Goal: Use online tool/utility: Utilize a website feature to perform a specific function

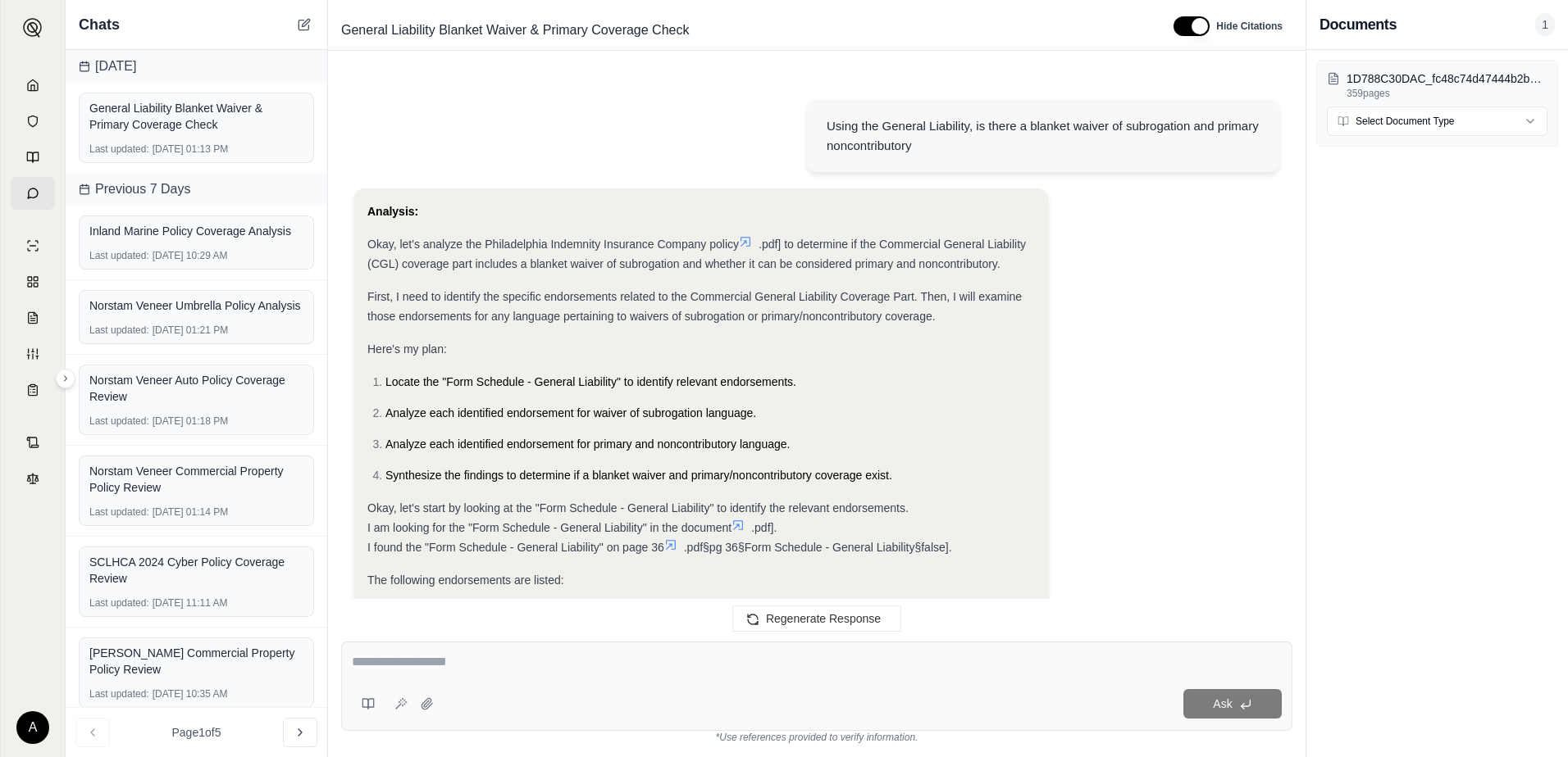
scroll to position [22276, 0]
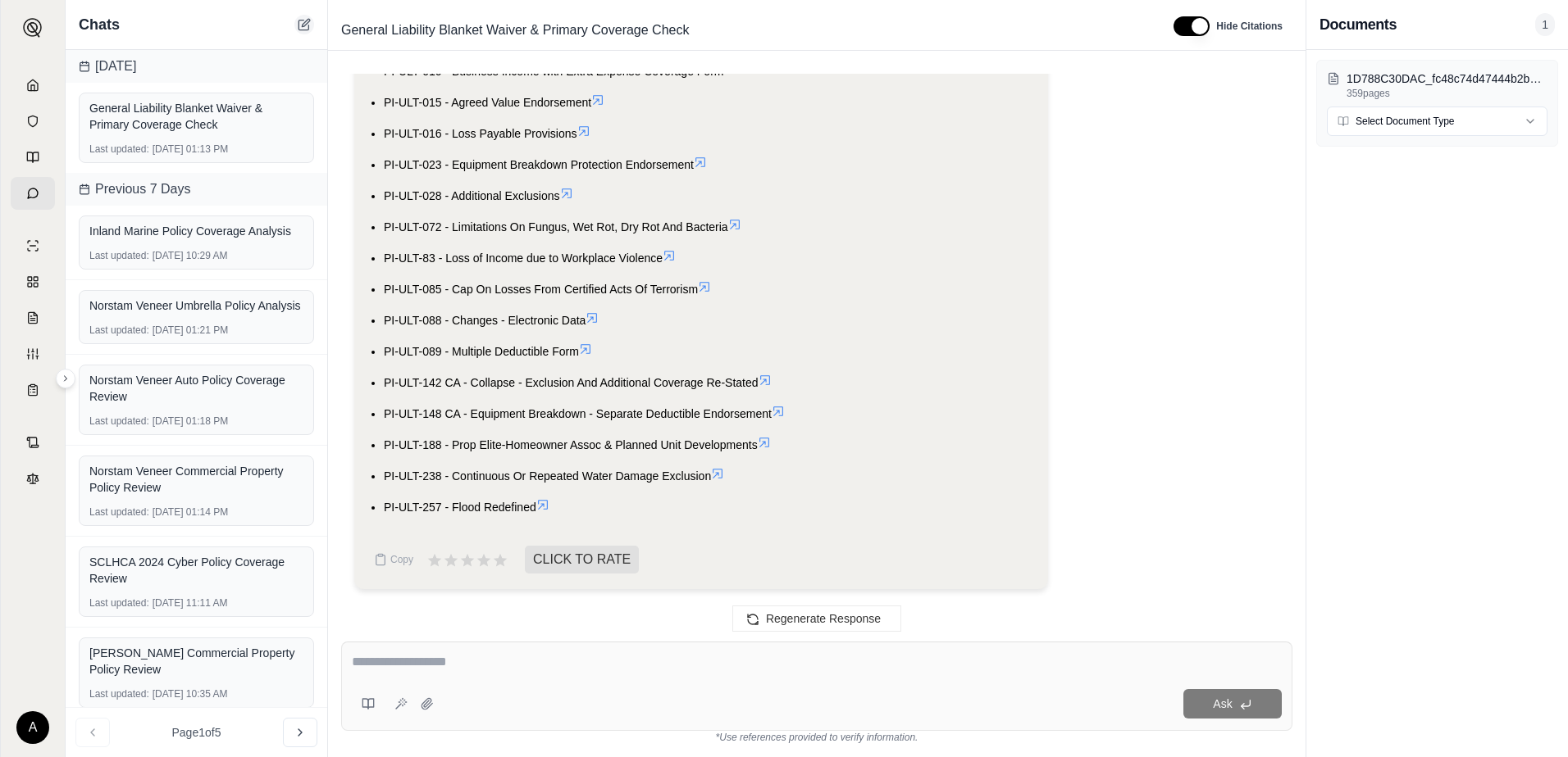
click at [300, 27] on icon at bounding box center [303, 25] width 10 height 10
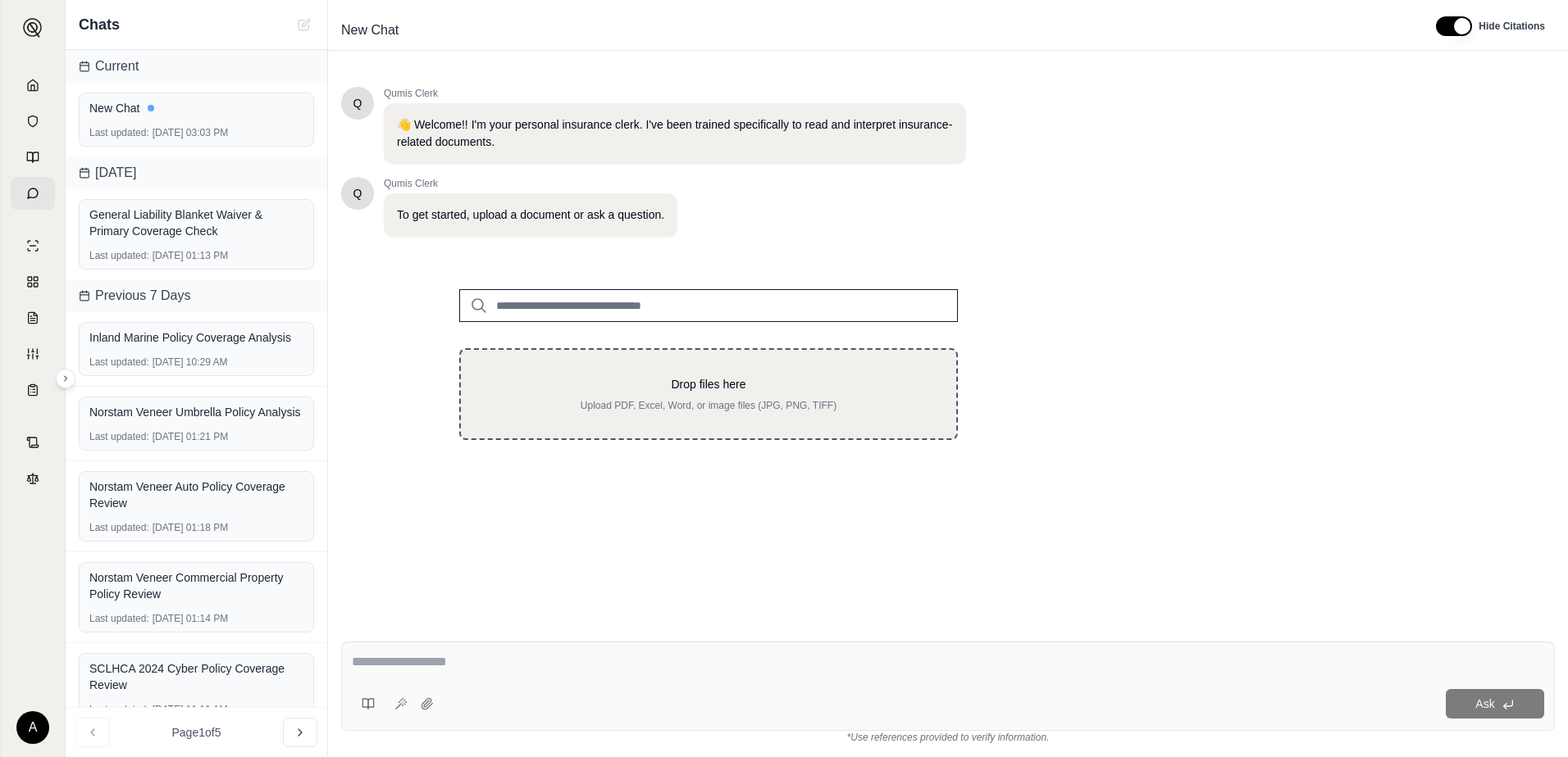
click at [598, 397] on div "Drop files here Upload PDF, Excel, Word, or image files (JPG, PNG, TIFF)" at bounding box center [708, 394] width 443 height 36
type input "**********"
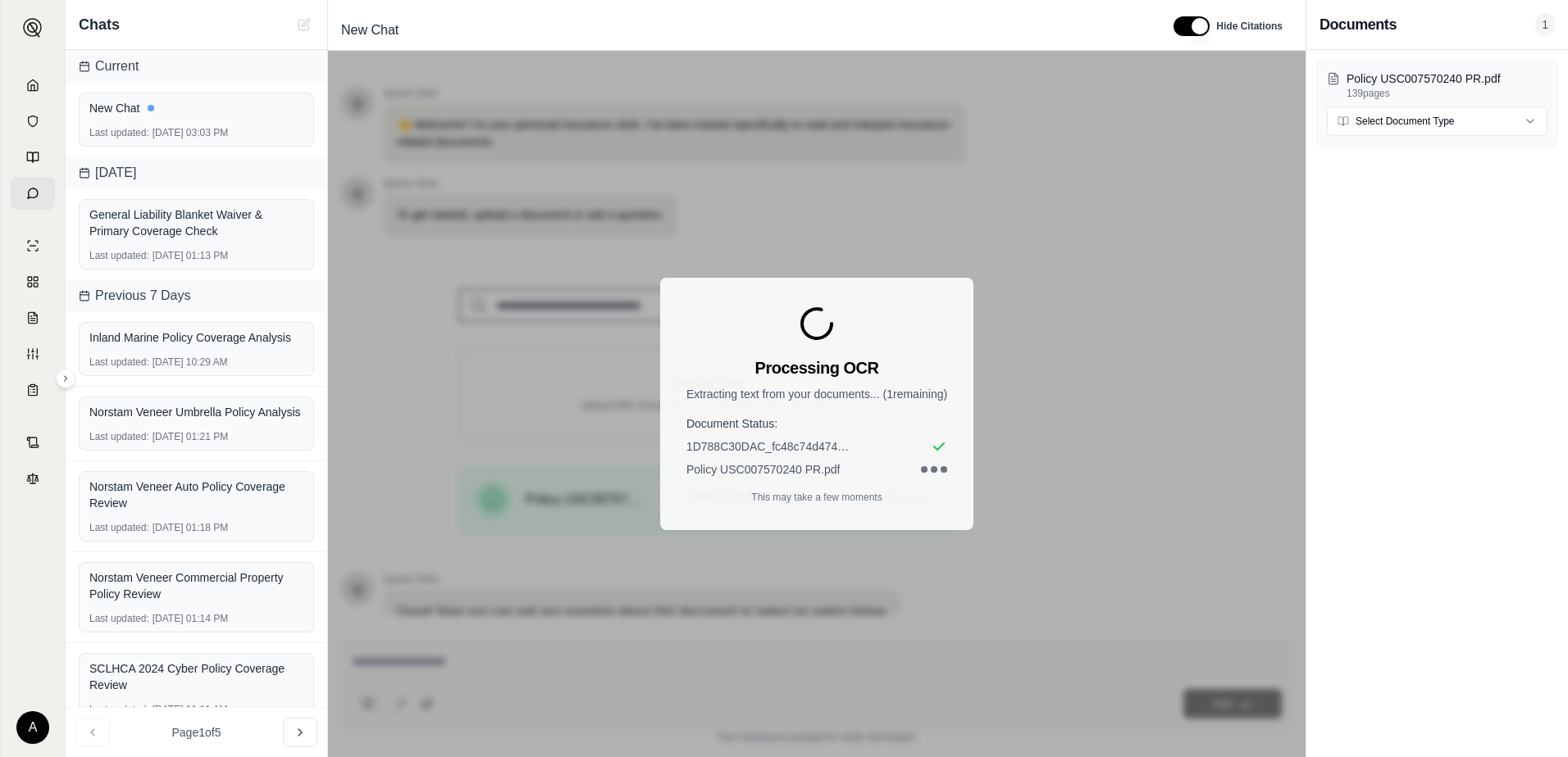
scroll to position [128, 0]
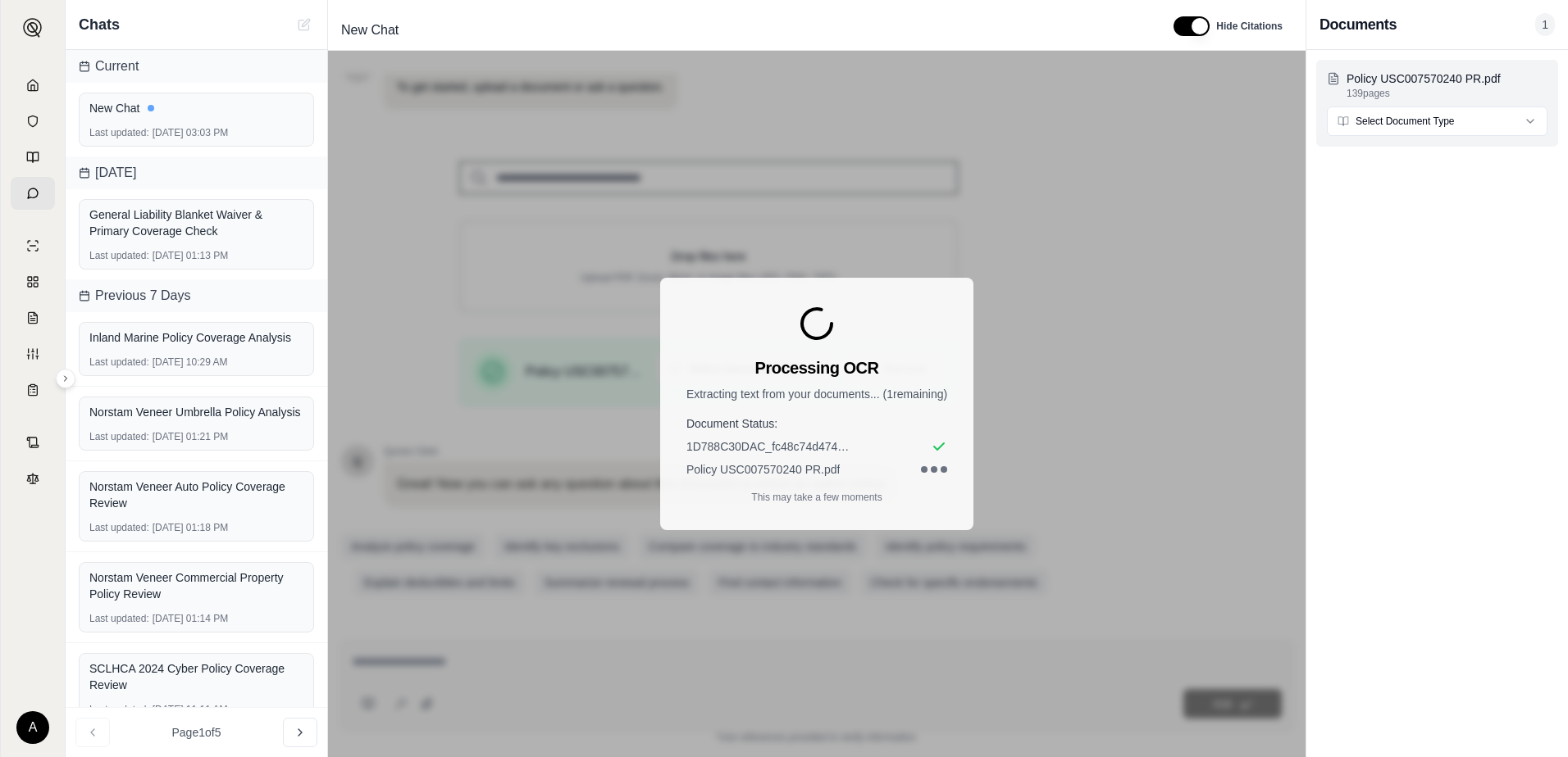
click at [1446, 115] on html "A Chats Current New Chat Last updated: [DATE] 03:03 PM [DATE] General Liability…" at bounding box center [784, 378] width 1568 height 757
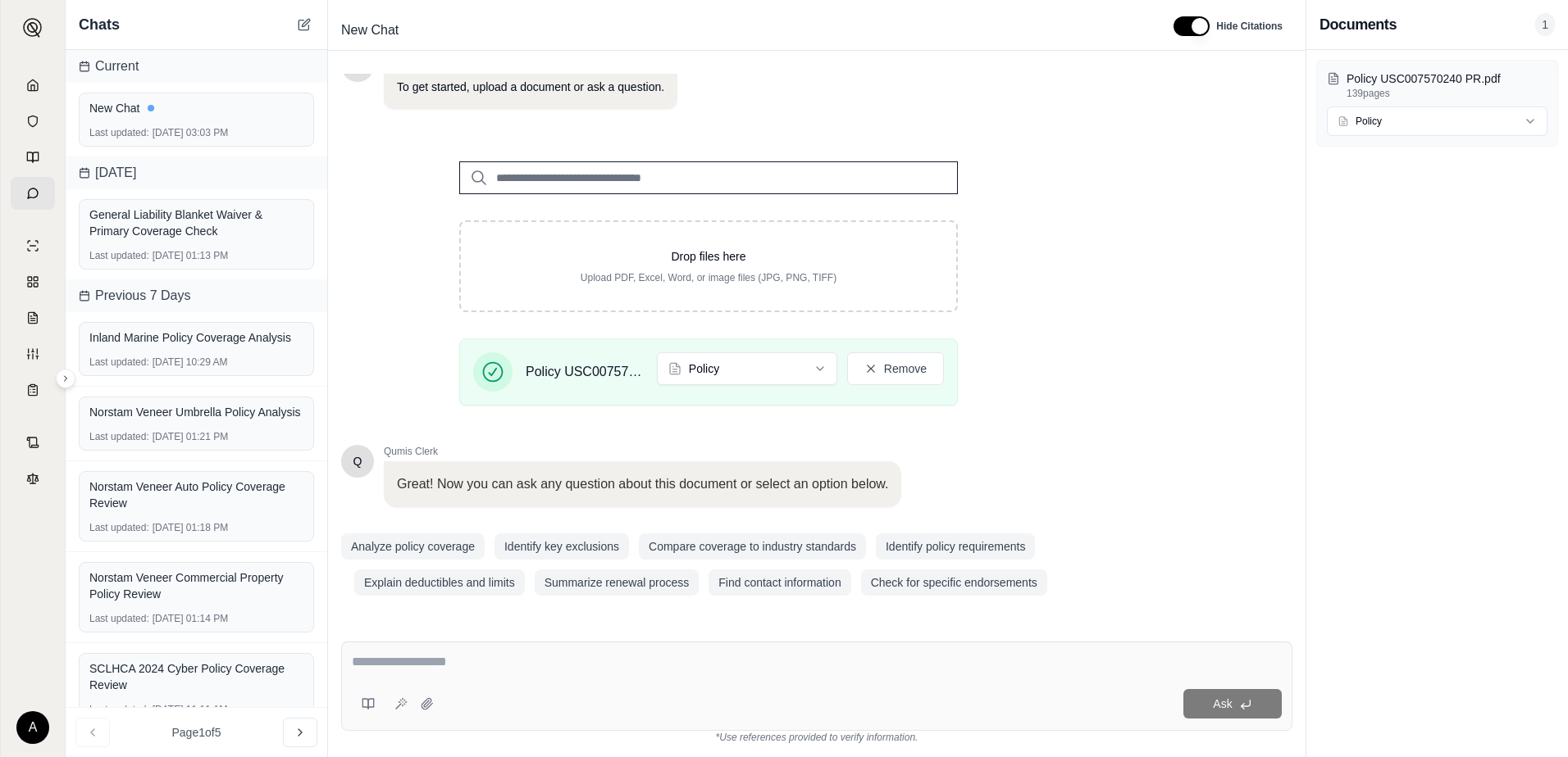
click at [431, 669] on textarea at bounding box center [817, 662] width 930 height 20
type textarea "*"
type textarea "**********"
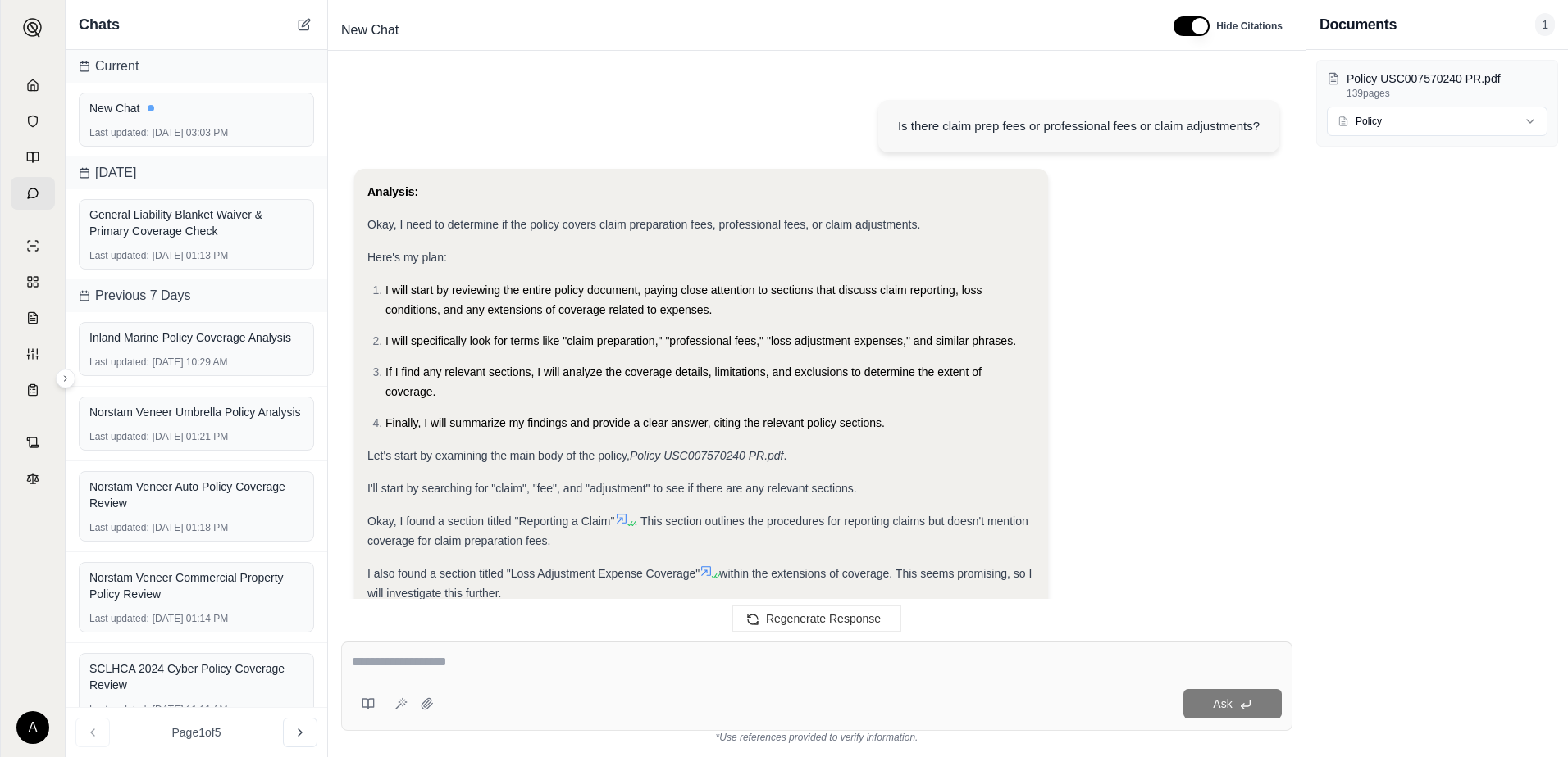
scroll to position [775, 0]
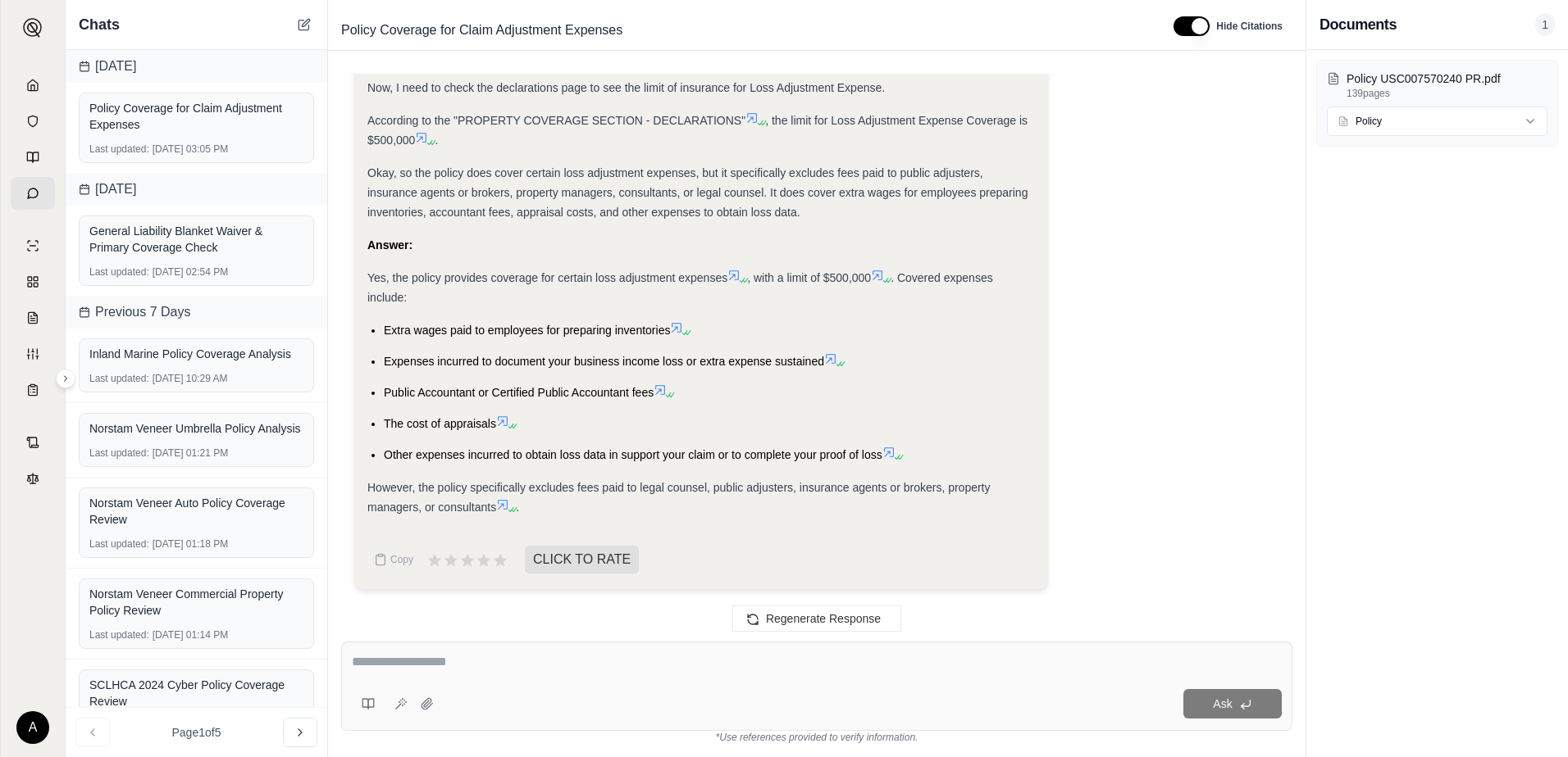
click at [882, 276] on icon at bounding box center [877, 275] width 10 height 10
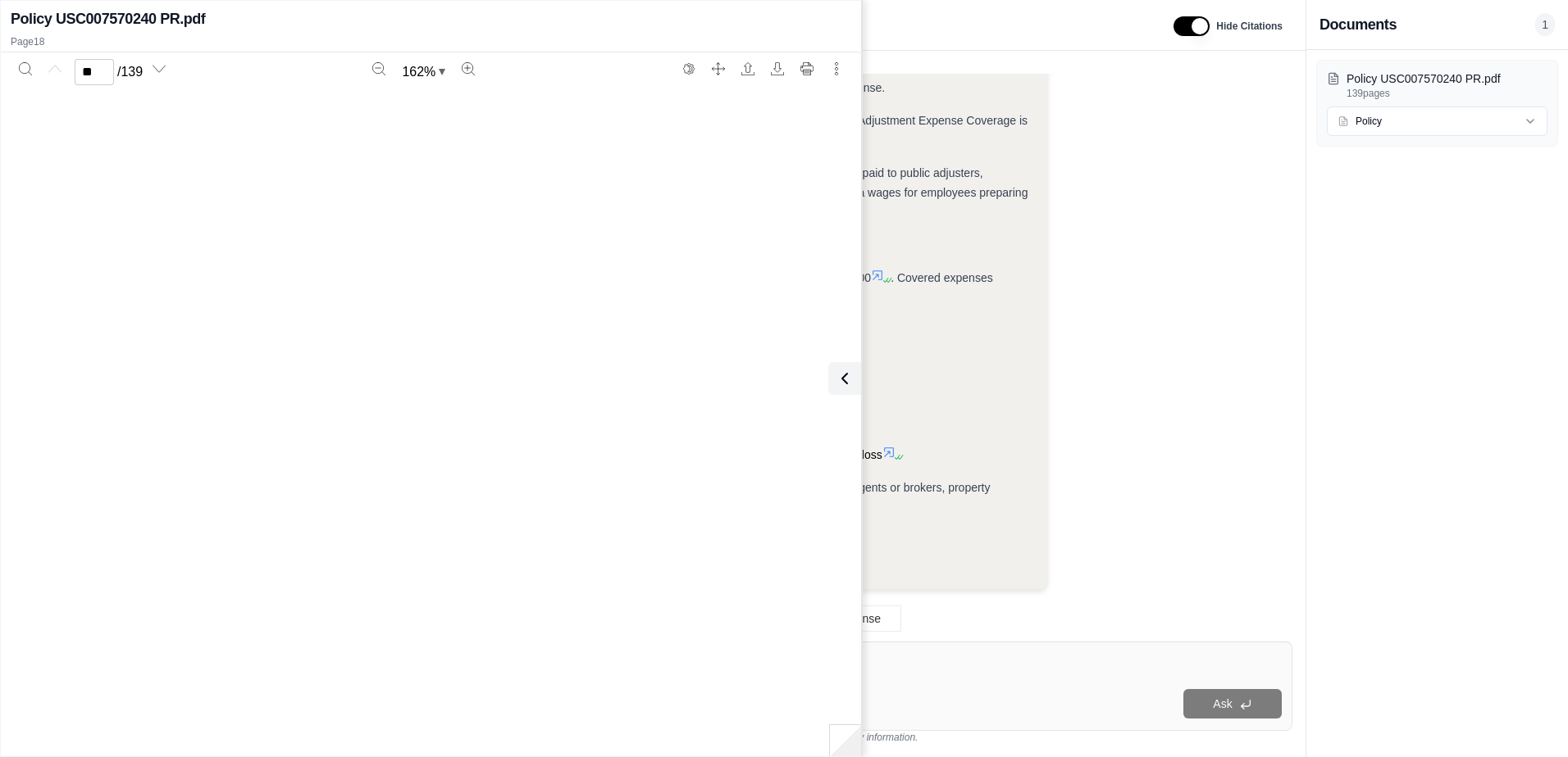
type input "**"
click at [877, 430] on li "The cost of appraisals" at bounding box center [710, 424] width 651 height 20
click at [846, 387] on icon at bounding box center [842, 378] width 20 height 20
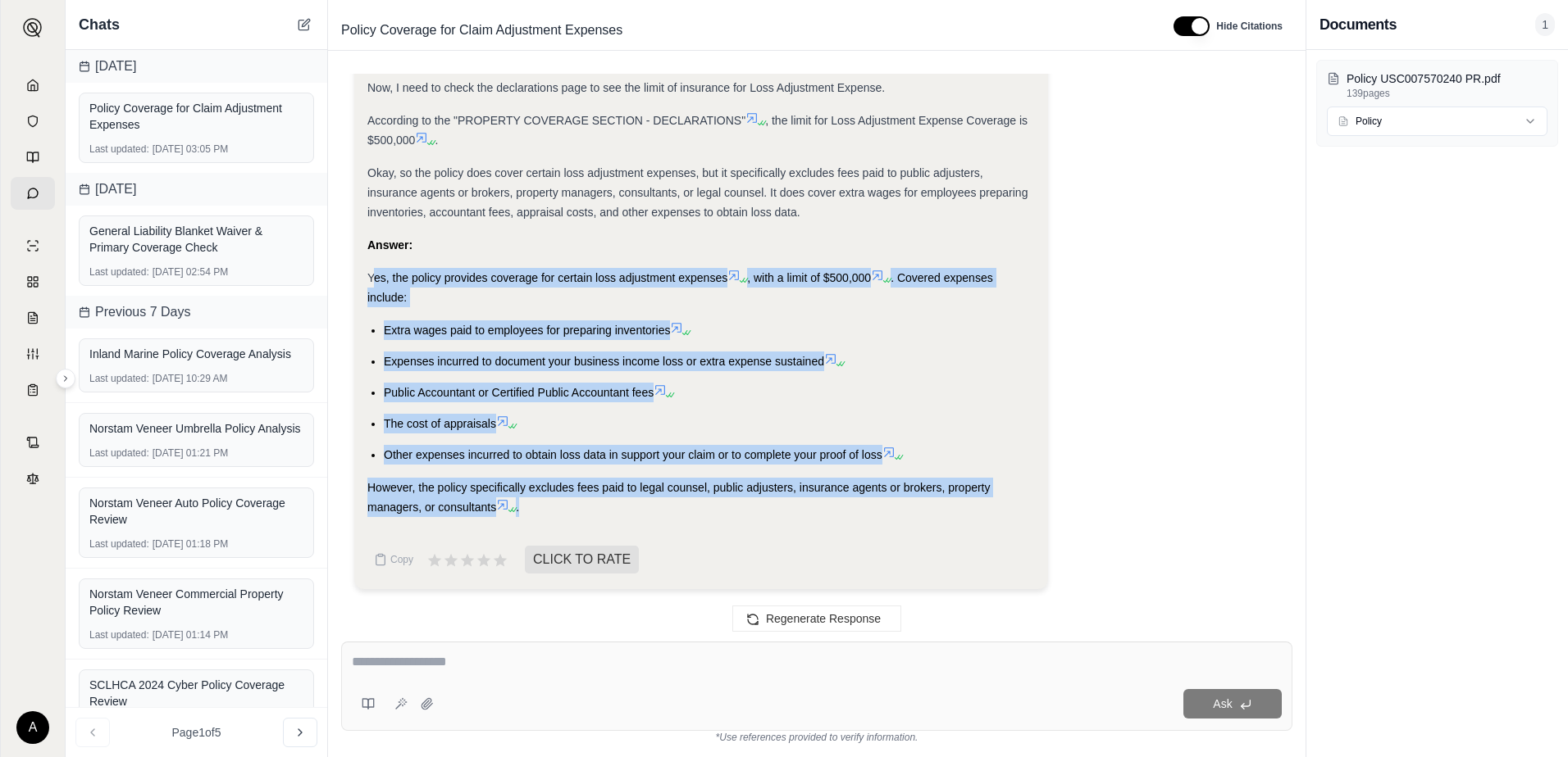
drag, startPoint x: 539, startPoint y: 511, endPoint x: 374, endPoint y: 270, distance: 292.1
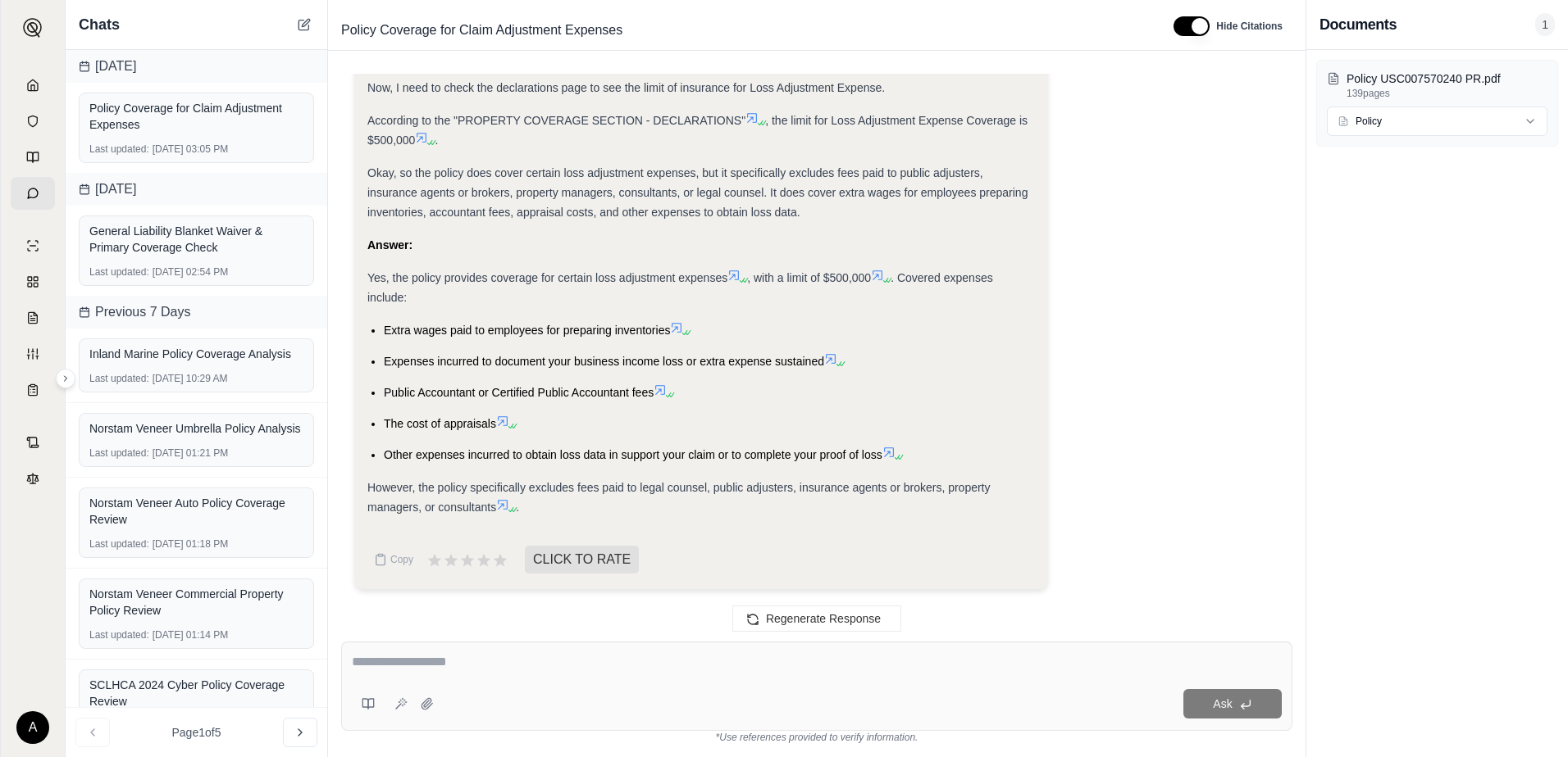
drag, startPoint x: 374, startPoint y: 270, endPoint x: 368, endPoint y: 263, distance: 9.2
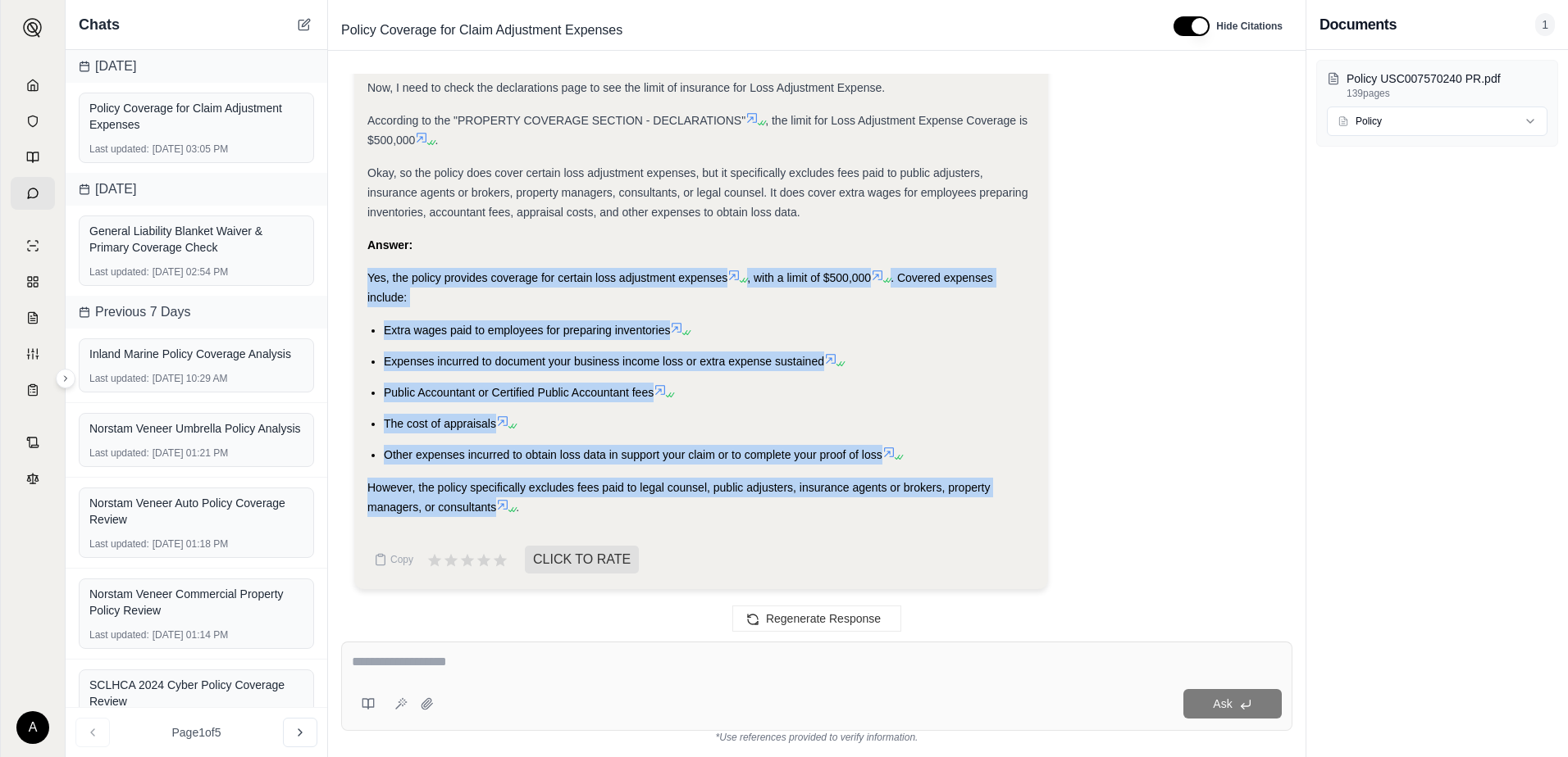
drag, startPoint x: 365, startPoint y: 275, endPoint x: 501, endPoint y: 527, distance: 286.4
copy div "Yes, the policy provides coverage for certain loss adjustment expenses , with a…"
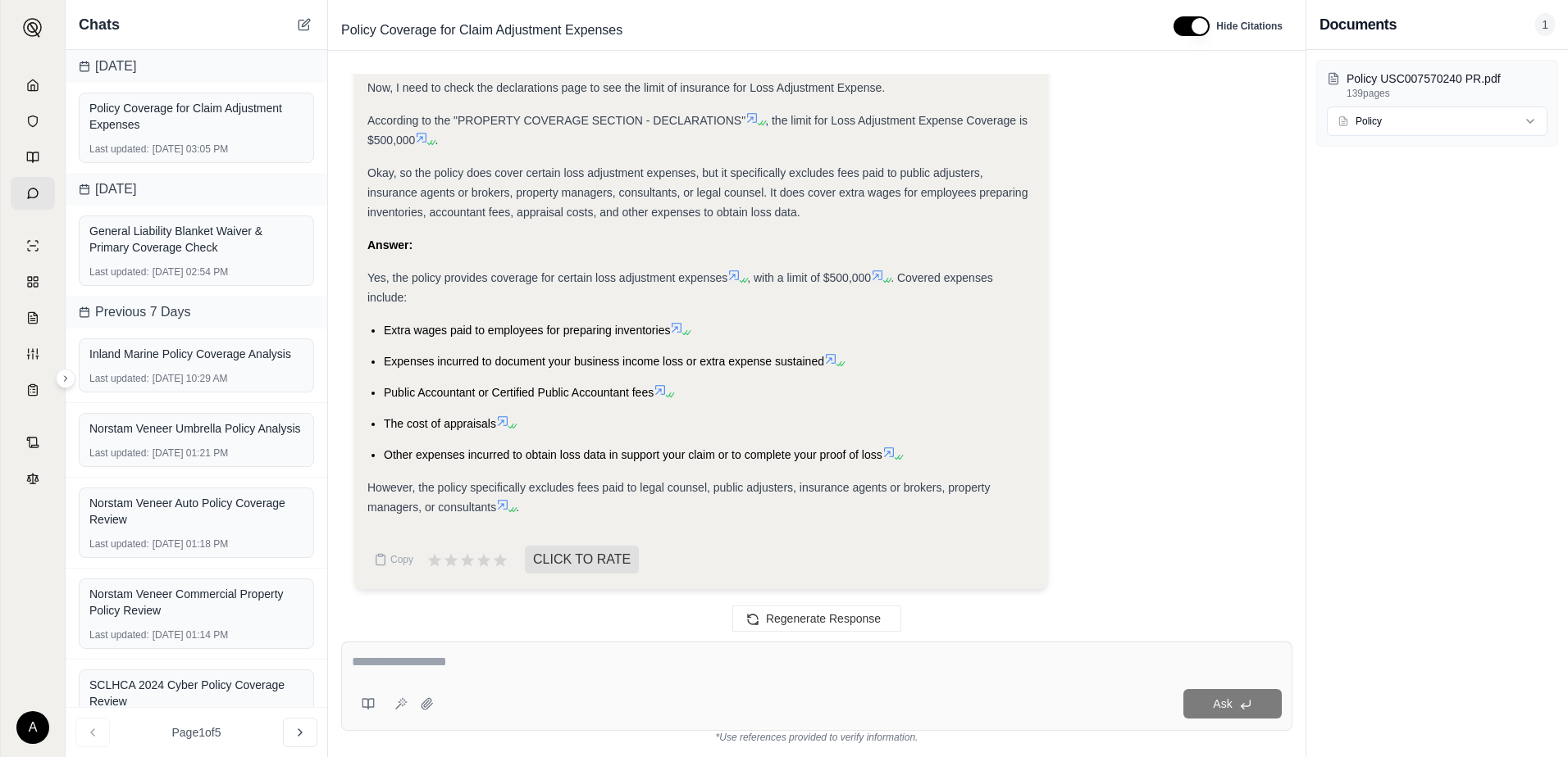
click at [881, 278] on icon at bounding box center [877, 275] width 10 height 10
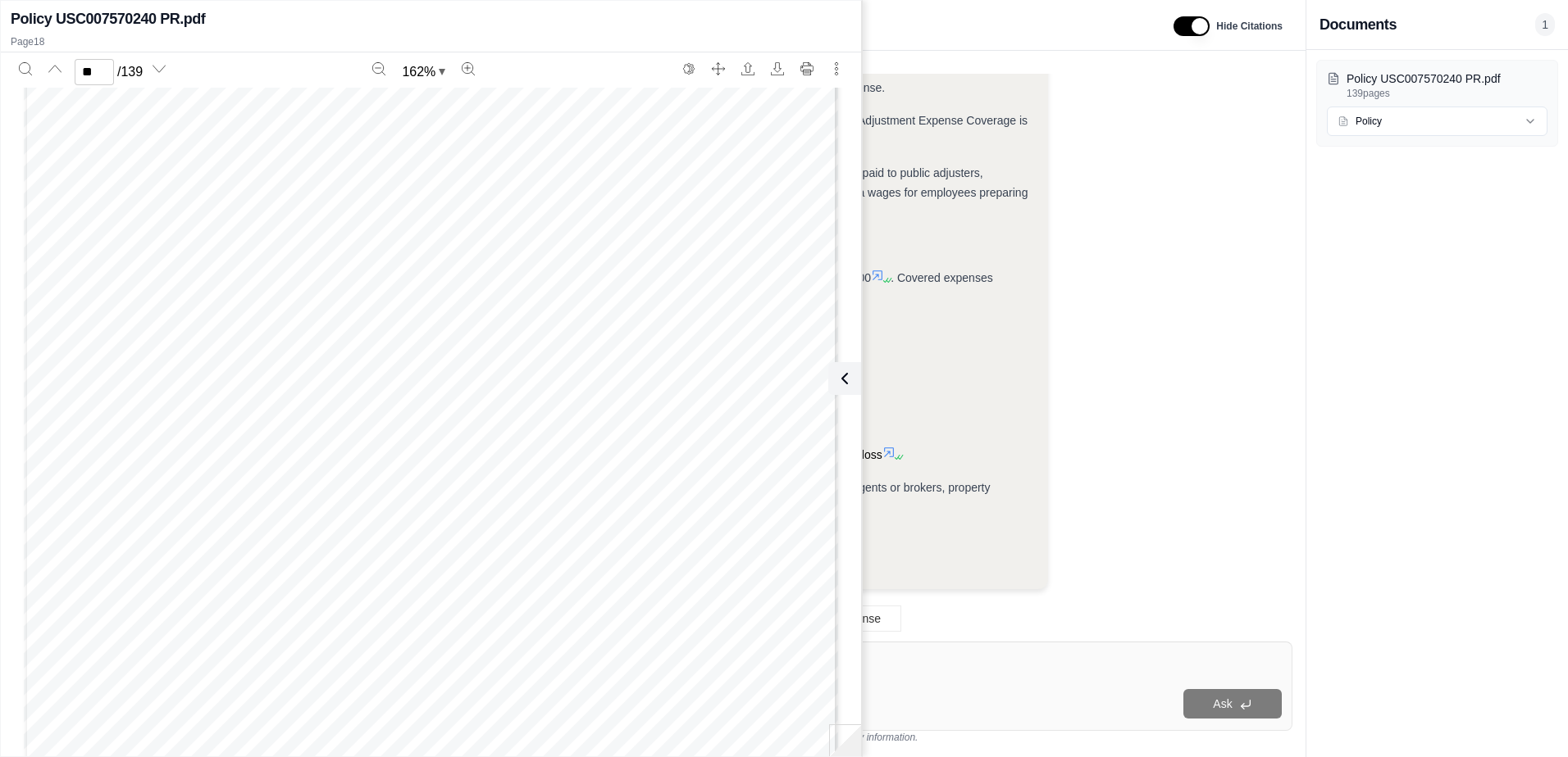
scroll to position [18234, 0]
type input "**"
click at [843, 371] on icon at bounding box center [842, 378] width 20 height 20
